Goal: Transaction & Acquisition: Purchase product/service

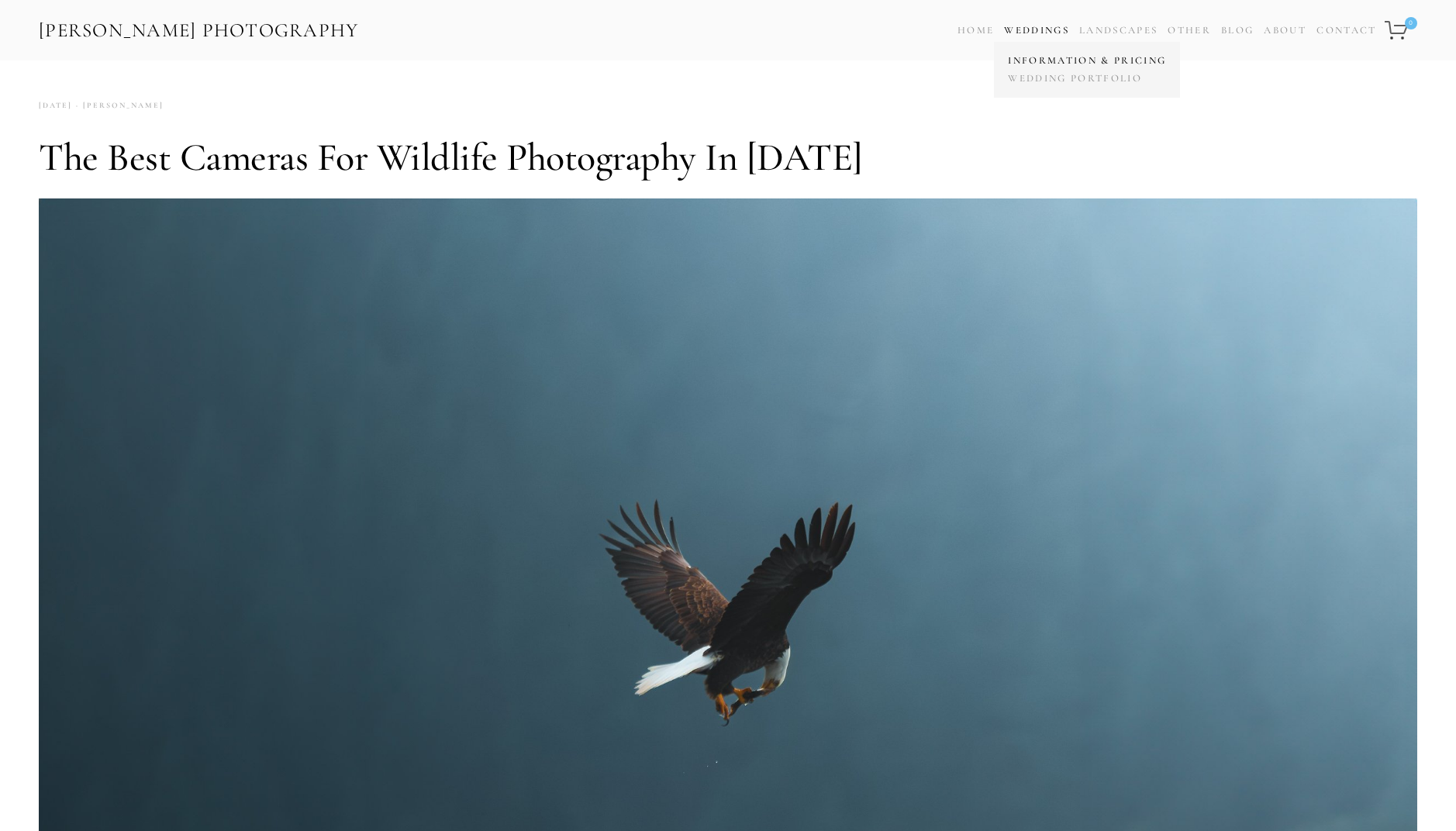
click at [1059, 60] on link "Information & Pricing" at bounding box center [1086, 61] width 166 height 17
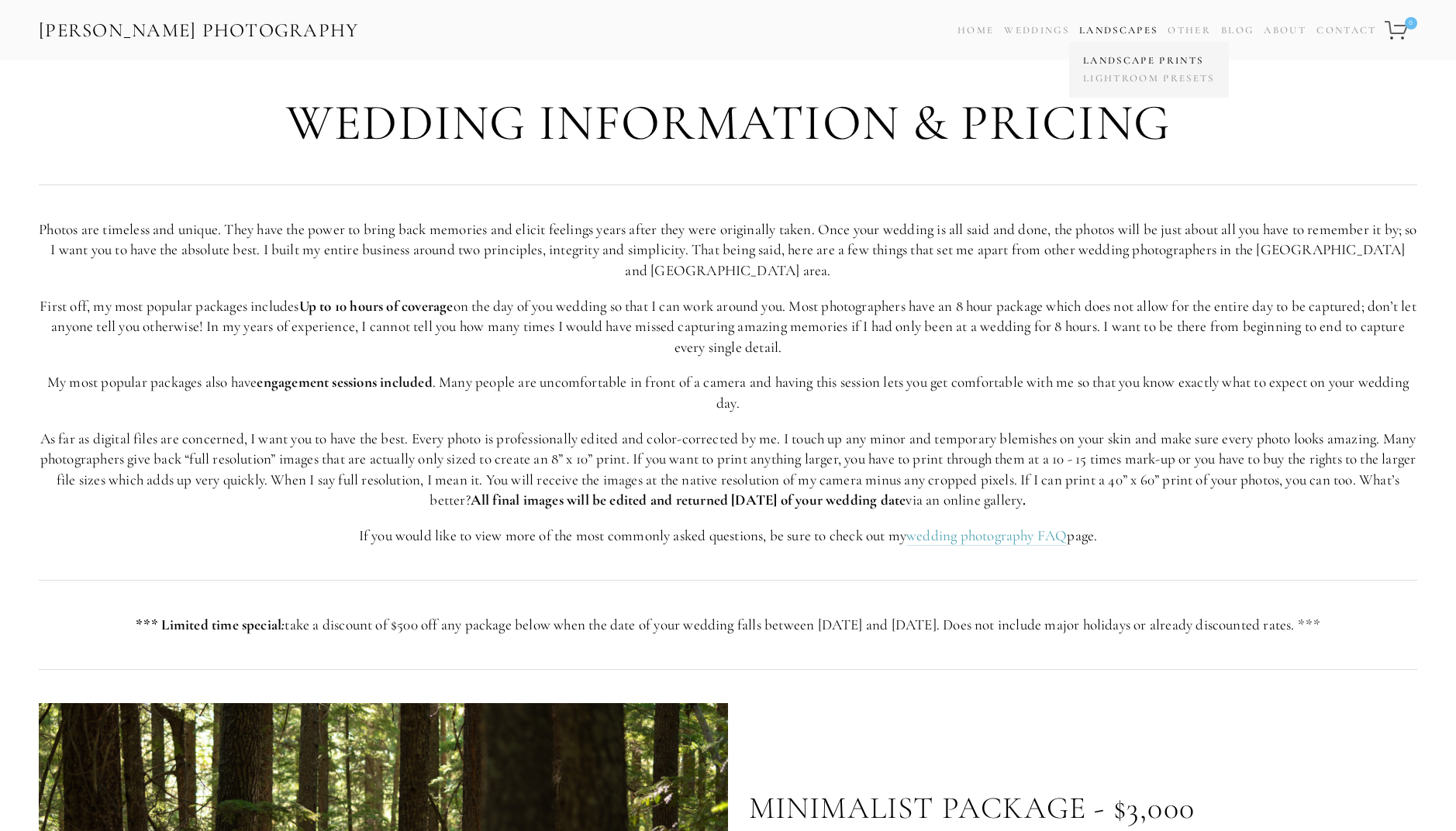
click at [1096, 62] on link "Landscape Prints" at bounding box center [1149, 61] width 139 height 17
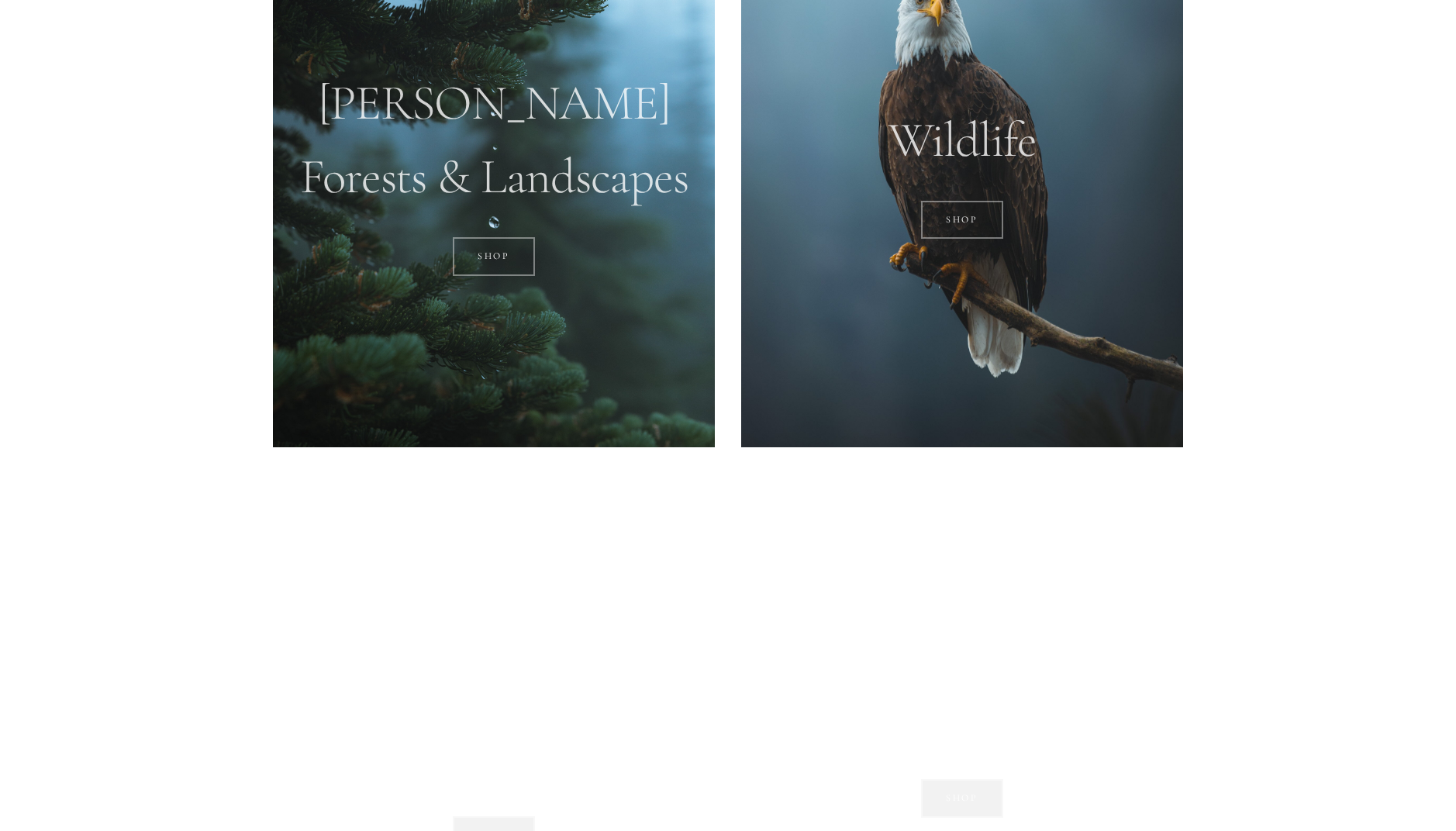
scroll to position [1396, 0]
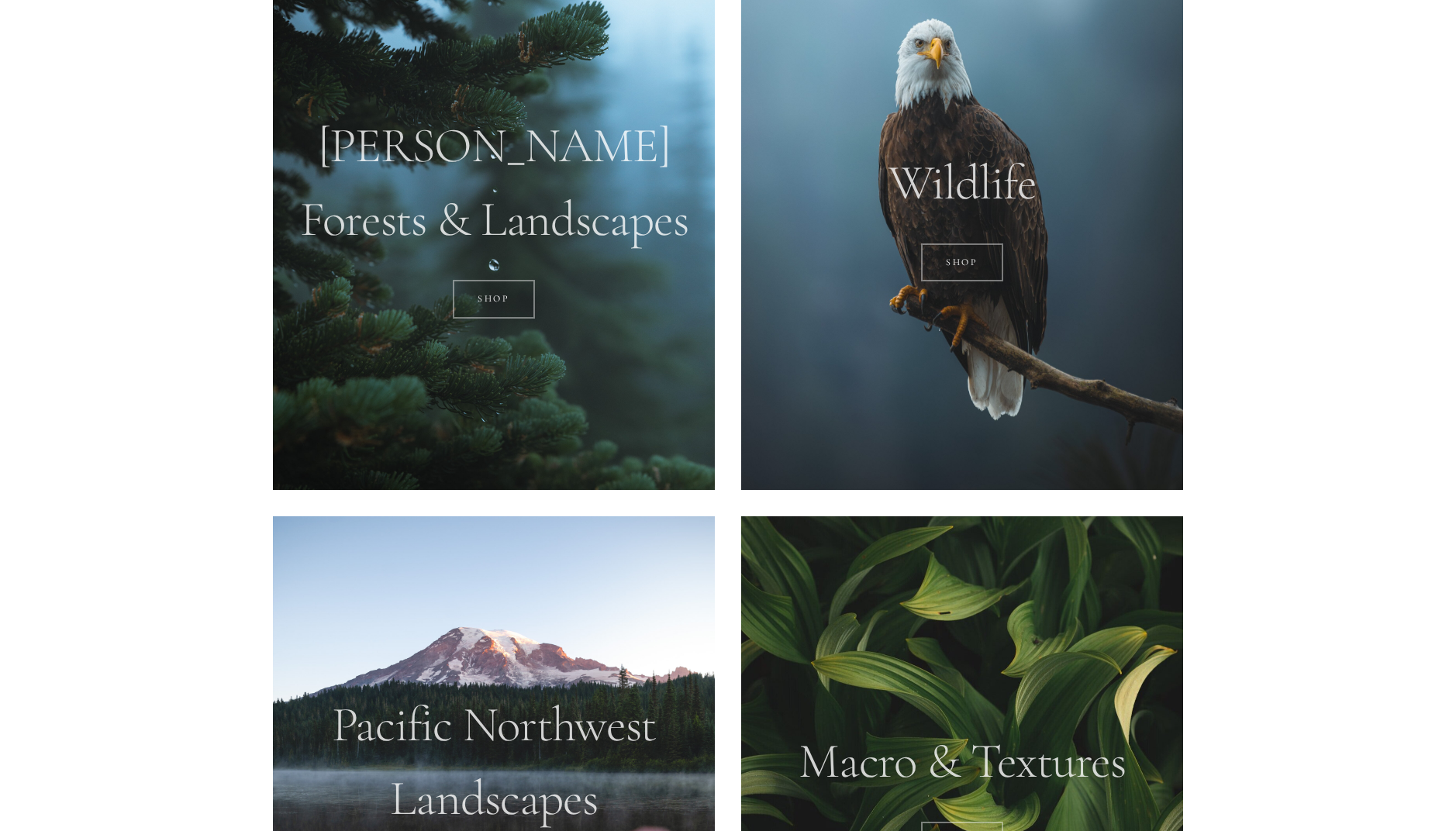
click at [992, 243] on div at bounding box center [962, 214] width 442 height 552
click at [987, 256] on link "SHOP" at bounding box center [962, 262] width 83 height 39
click at [950, 273] on link "SHOP" at bounding box center [962, 262] width 83 height 39
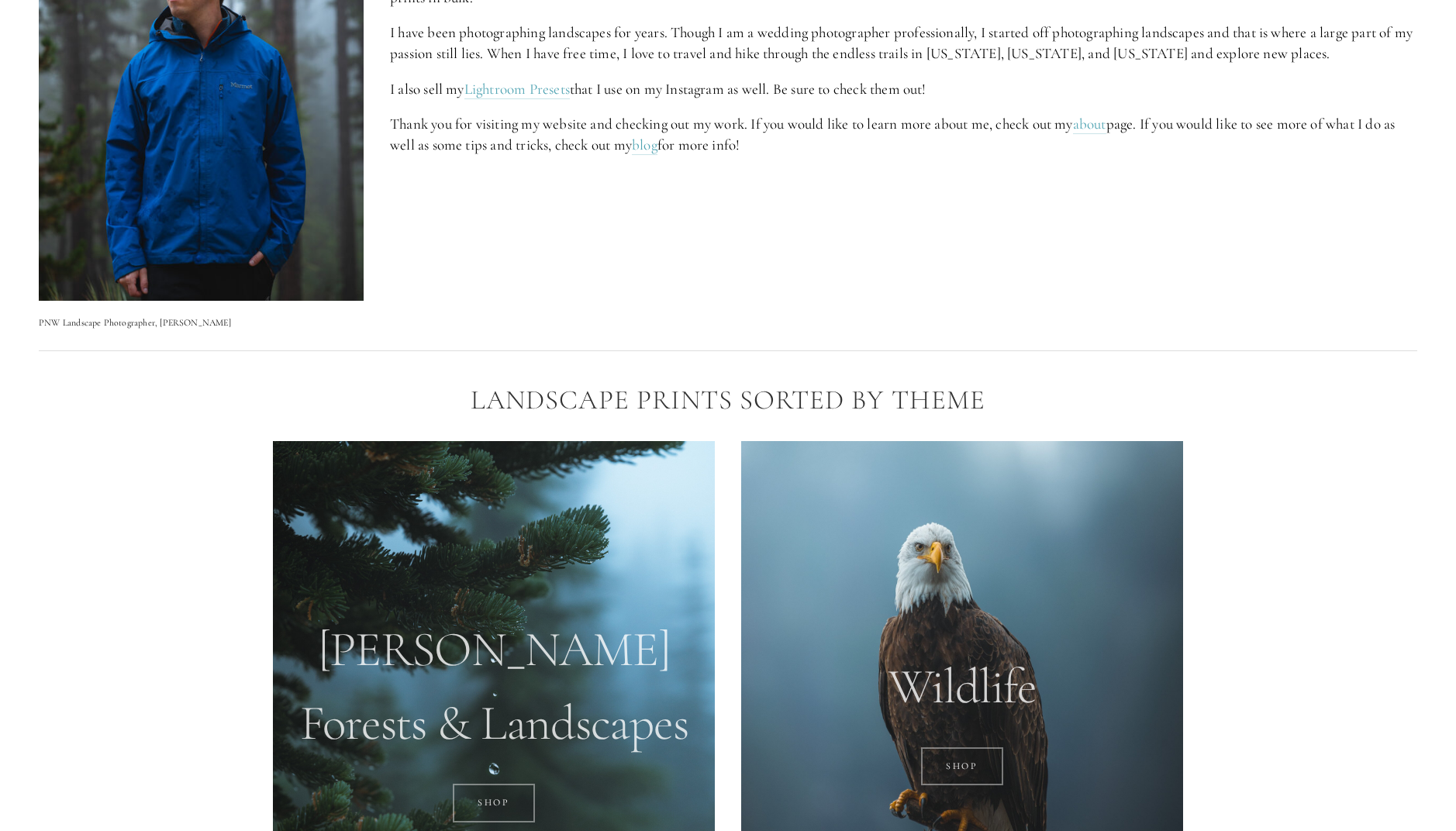
scroll to position [1318, 0]
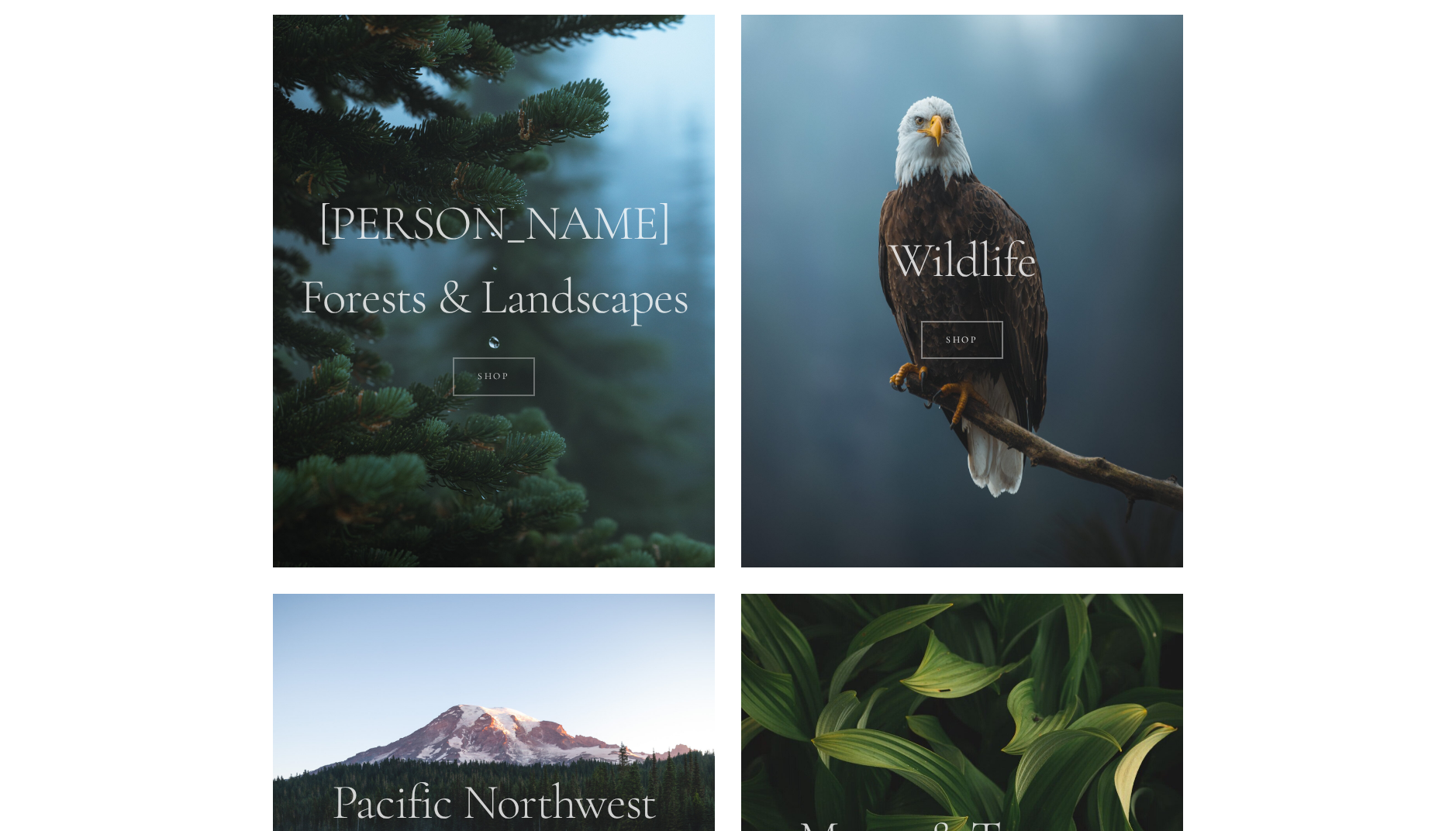
click at [481, 381] on link "SHOP" at bounding box center [494, 377] width 83 height 39
